Goal: Find contact information: Find contact information

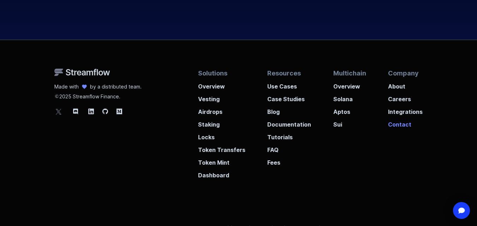
click at [393, 116] on p "Contact" at bounding box center [405, 122] width 35 height 13
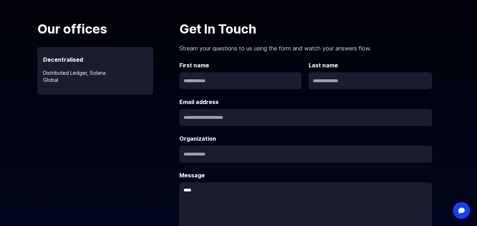
scroll to position [140, 0]
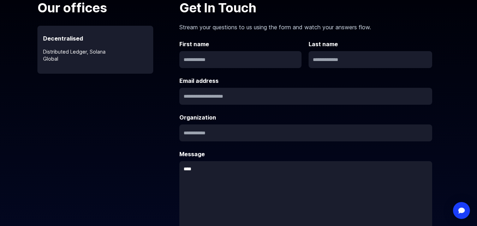
click at [190, 88] on input "text" at bounding box center [305, 96] width 253 height 17
click at [192, 88] on input "text" at bounding box center [305, 96] width 253 height 17
click at [189, 88] on input "text" at bounding box center [305, 96] width 253 height 17
drag, startPoint x: 181, startPoint y: 82, endPoint x: 239, endPoint y: 83, distance: 57.5
click at [239, 88] on input "text" at bounding box center [305, 96] width 253 height 17
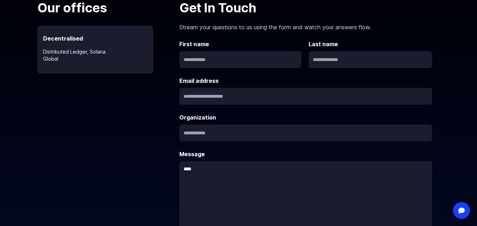
drag, startPoint x: 248, startPoint y: 81, endPoint x: 235, endPoint y: 73, distance: 15.5
click at [235, 77] on div "Email address" at bounding box center [305, 91] width 253 height 28
drag, startPoint x: 244, startPoint y: 83, endPoint x: 249, endPoint y: 78, distance: 6.2
click at [249, 88] on input "text" at bounding box center [305, 96] width 253 height 17
drag, startPoint x: 249, startPoint y: 78, endPoint x: 191, endPoint y: 88, distance: 59.3
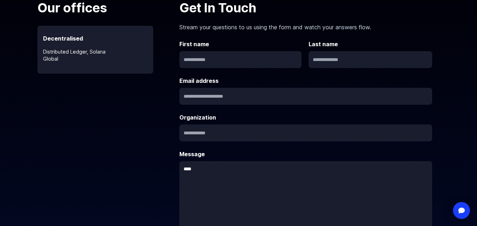
click at [191, 88] on input "text" at bounding box center [305, 96] width 253 height 17
